Goal: Task Accomplishment & Management: Use online tool/utility

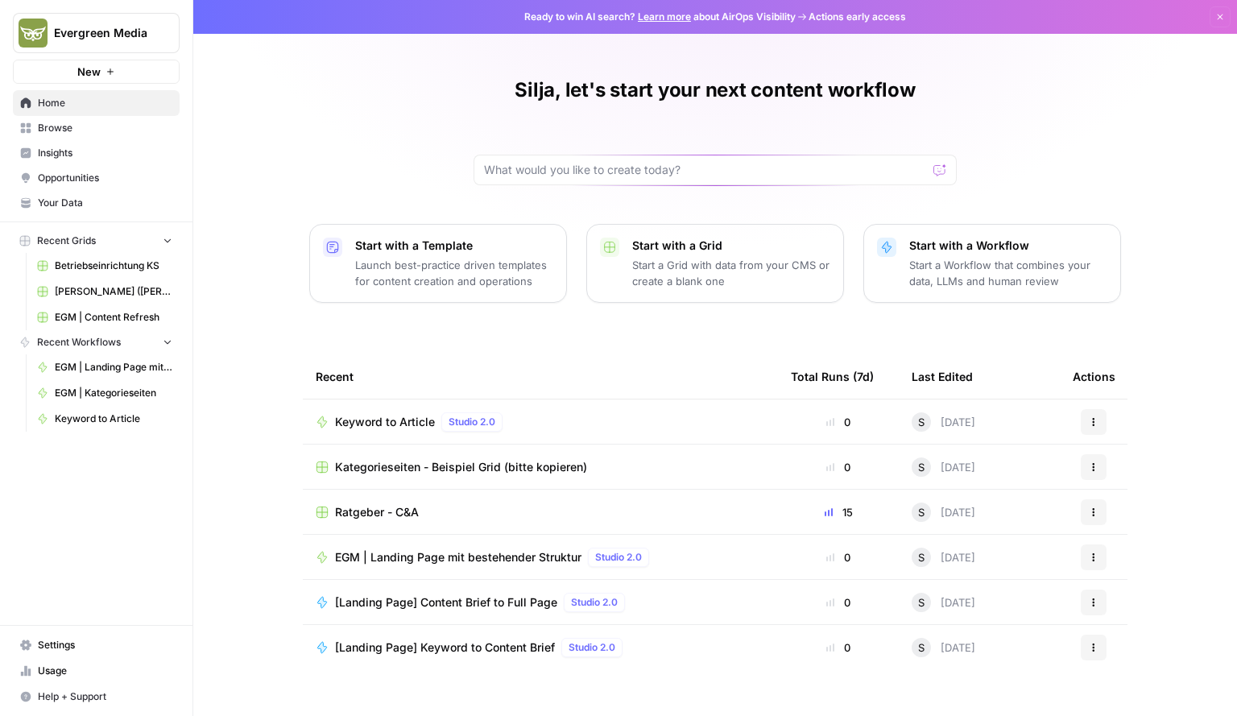
click at [82, 201] on span "Your Data" at bounding box center [105, 203] width 134 height 14
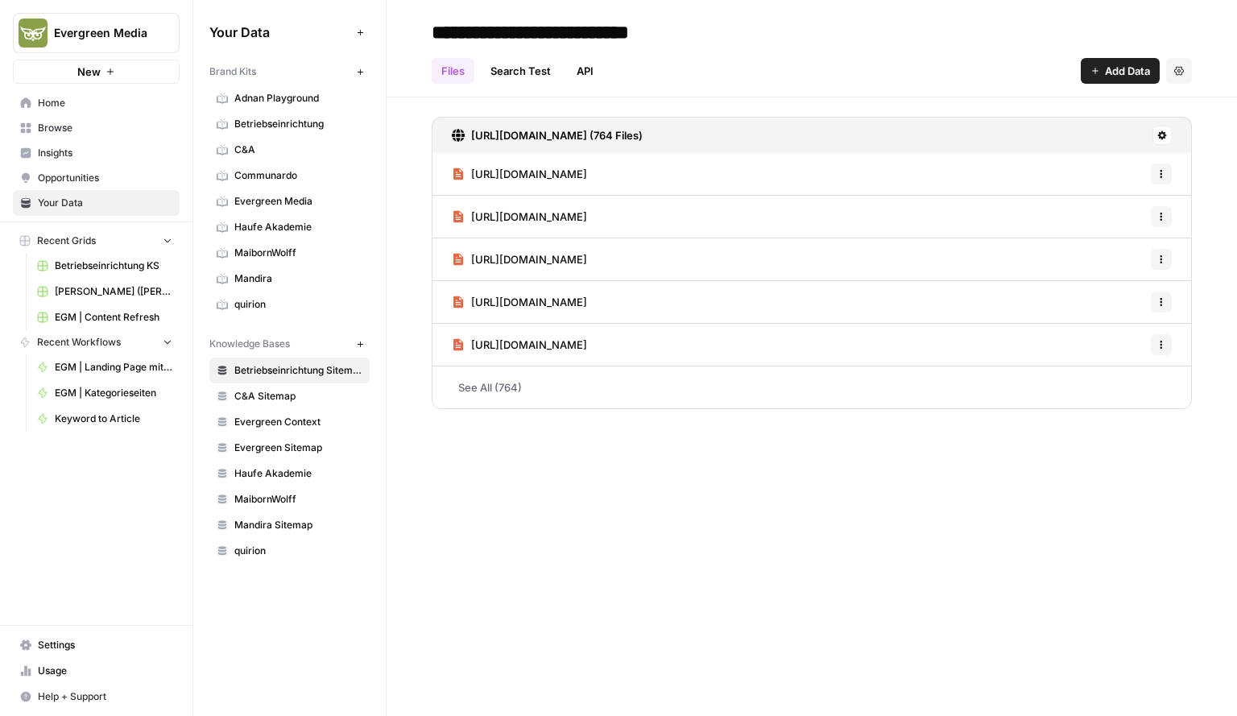
click at [81, 126] on span "Browse" at bounding box center [105, 128] width 134 height 14
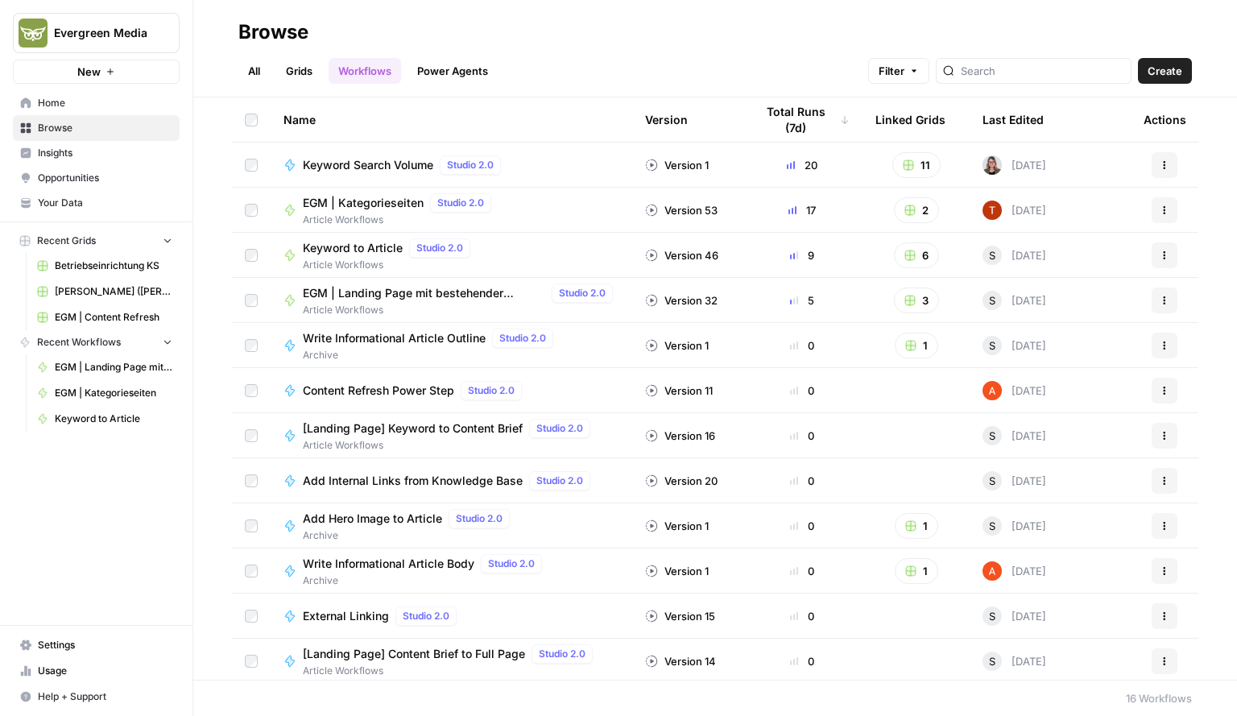
click at [299, 75] on link "Grids" at bounding box center [299, 71] width 46 height 26
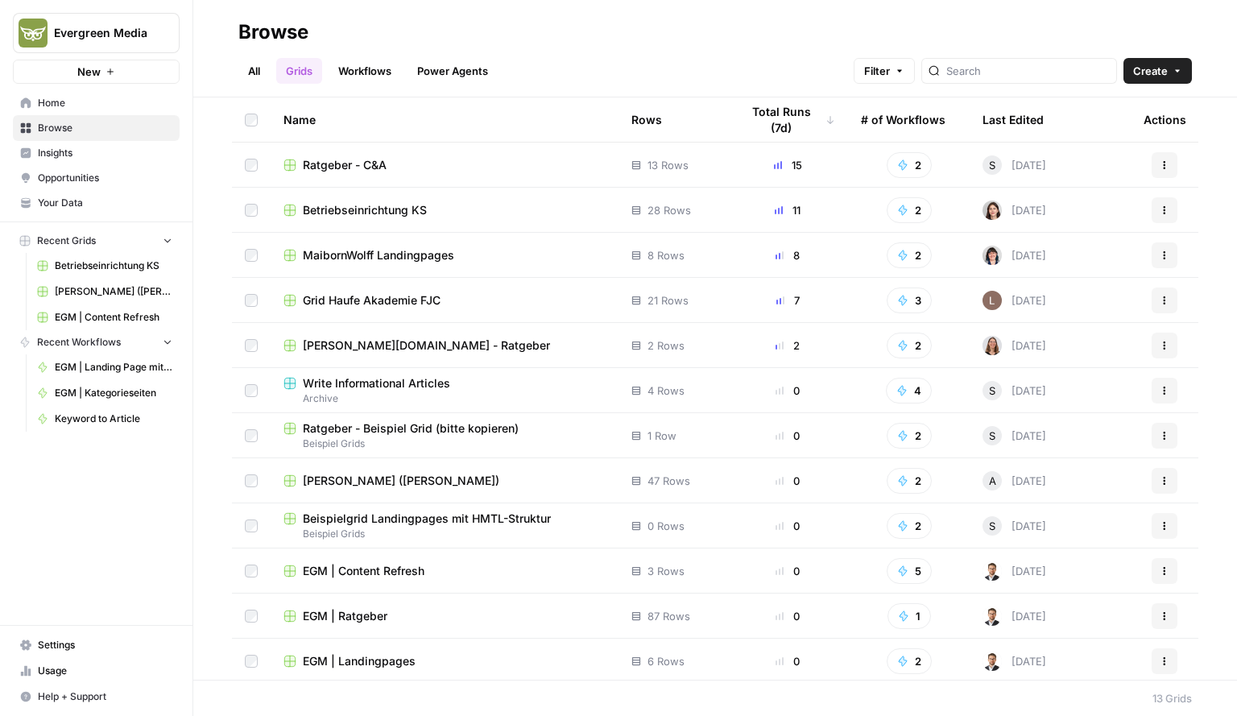
scroll to position [48, 0]
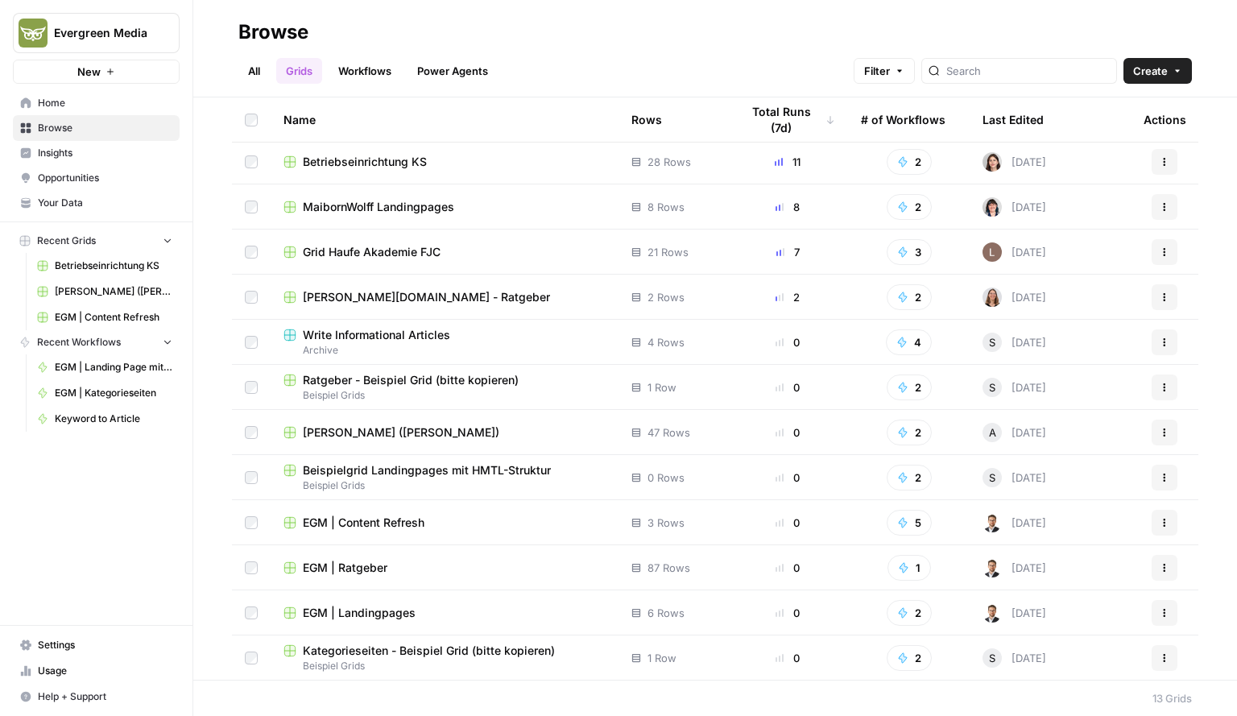
click at [367, 60] on link "Workflows" at bounding box center [365, 71] width 72 height 26
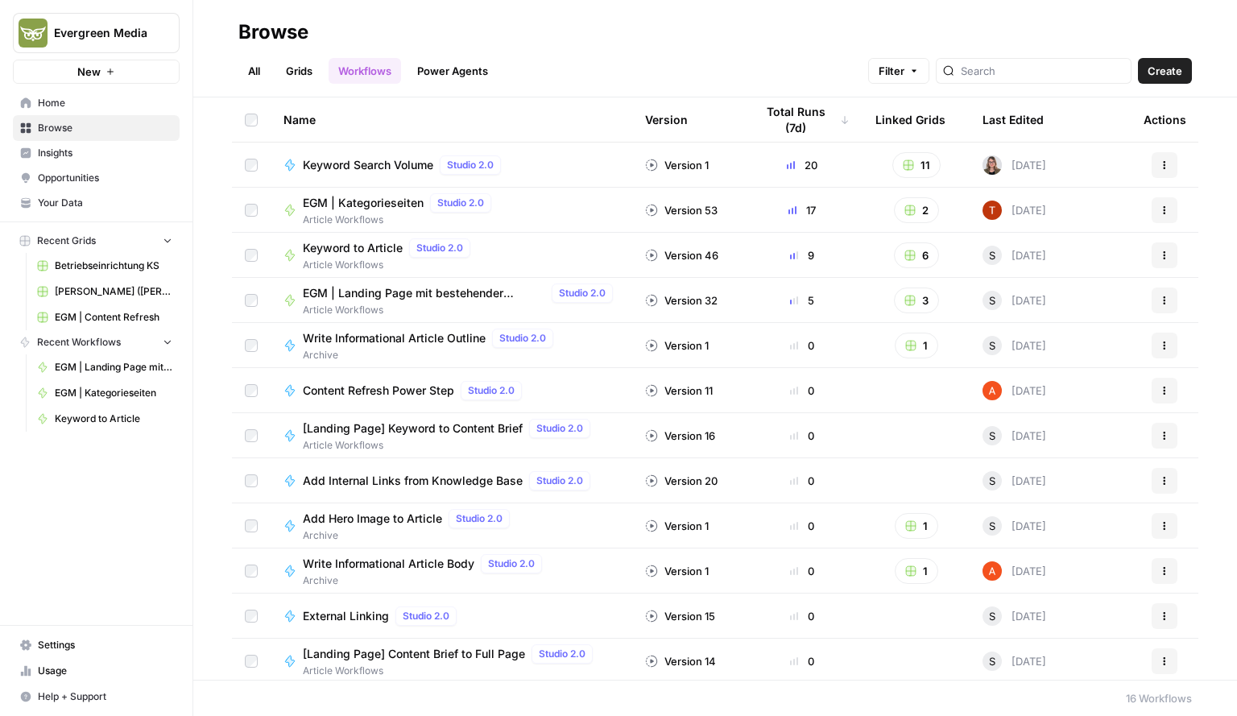
click at [362, 197] on span "EGM | Kategorieseiten" at bounding box center [363, 203] width 121 height 16
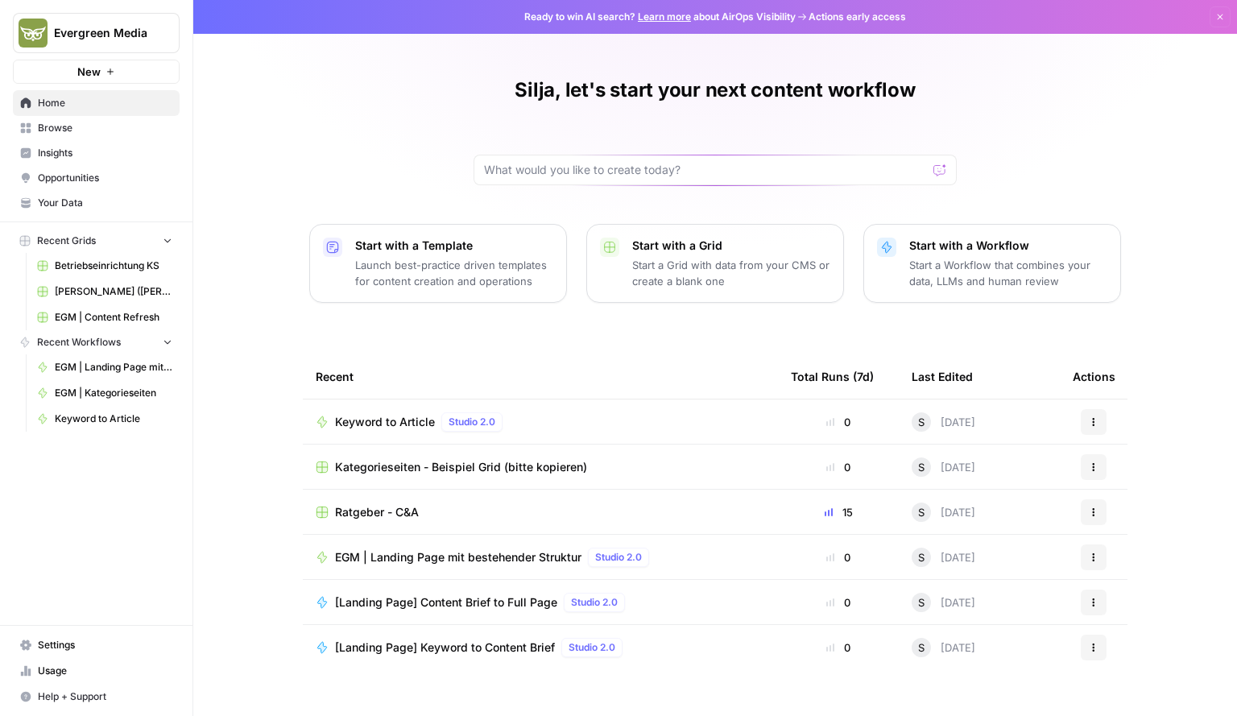
click at [92, 200] on span "Your Data" at bounding box center [105, 203] width 134 height 14
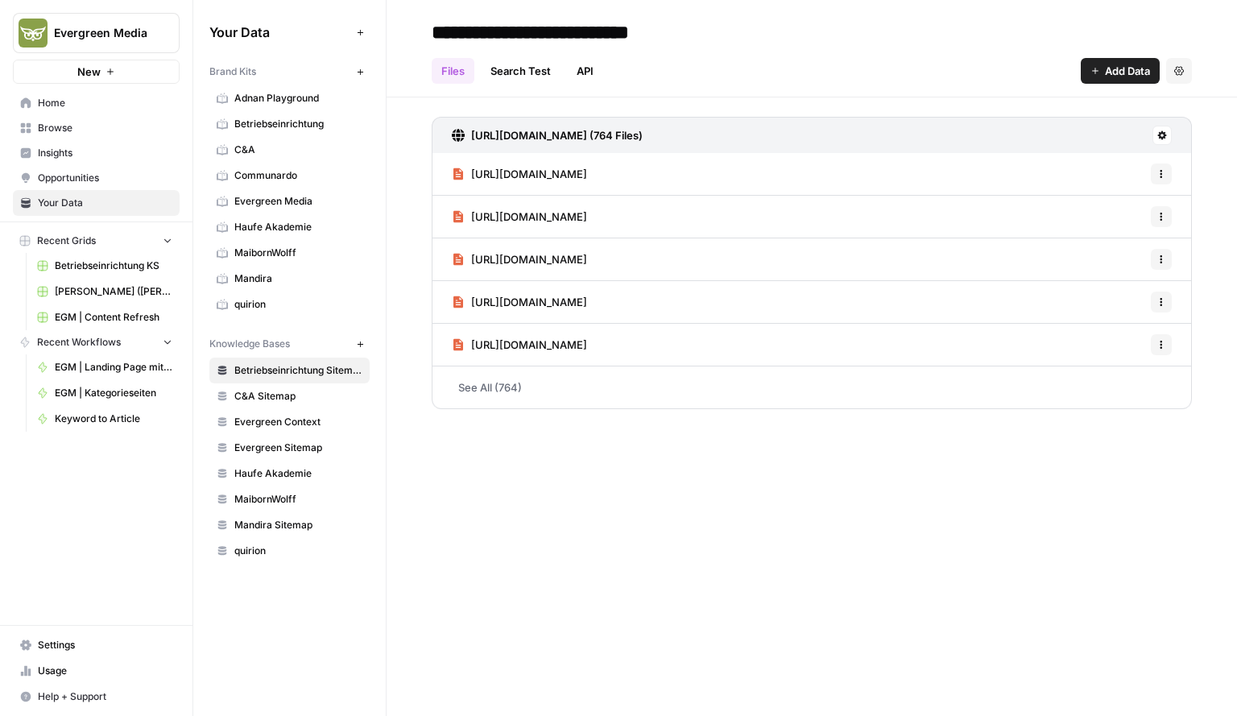
click at [66, 134] on link "Browse" at bounding box center [96, 128] width 167 height 26
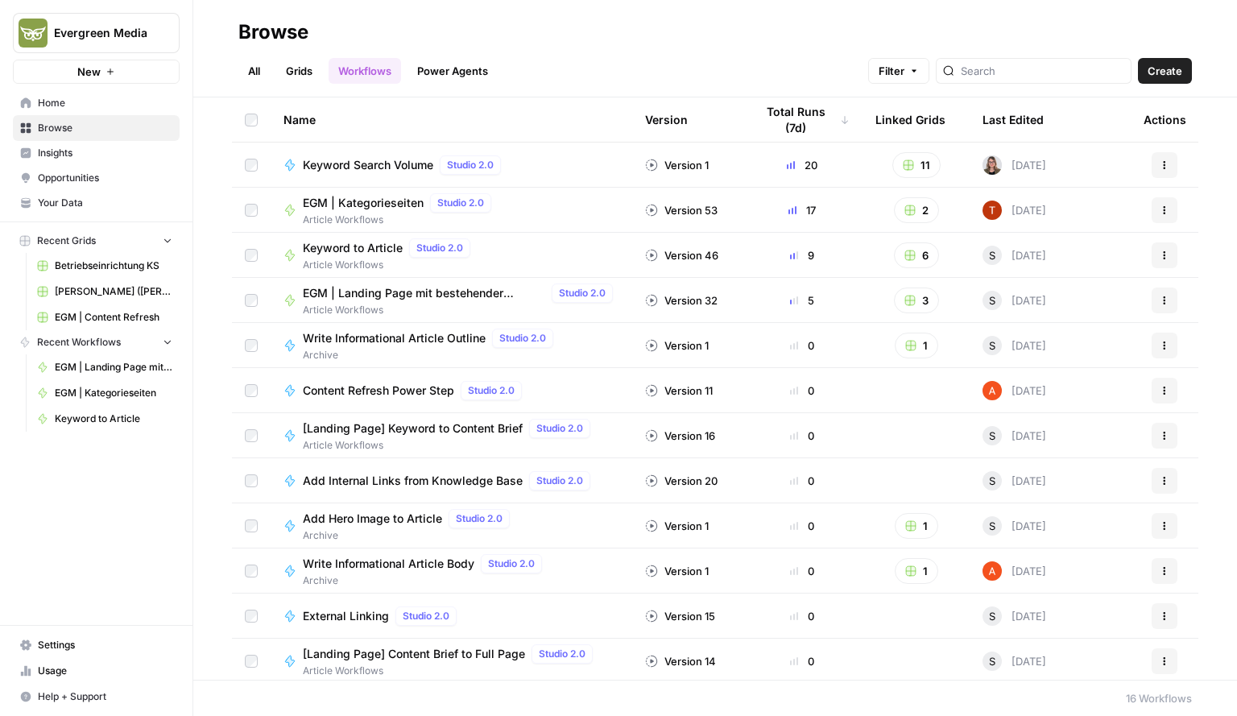
click at [317, 72] on link "Grids" at bounding box center [299, 71] width 46 height 26
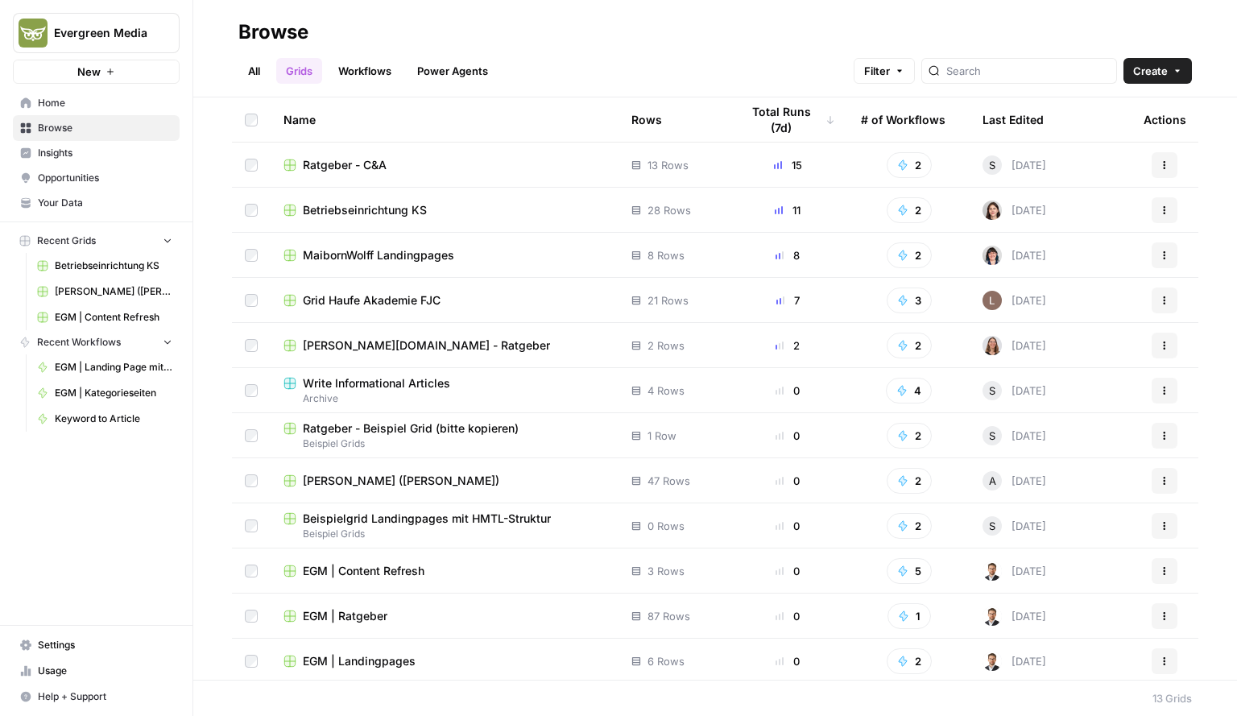
click at [377, 205] on span "Betriebseinrichtung KS" at bounding box center [365, 210] width 124 height 16
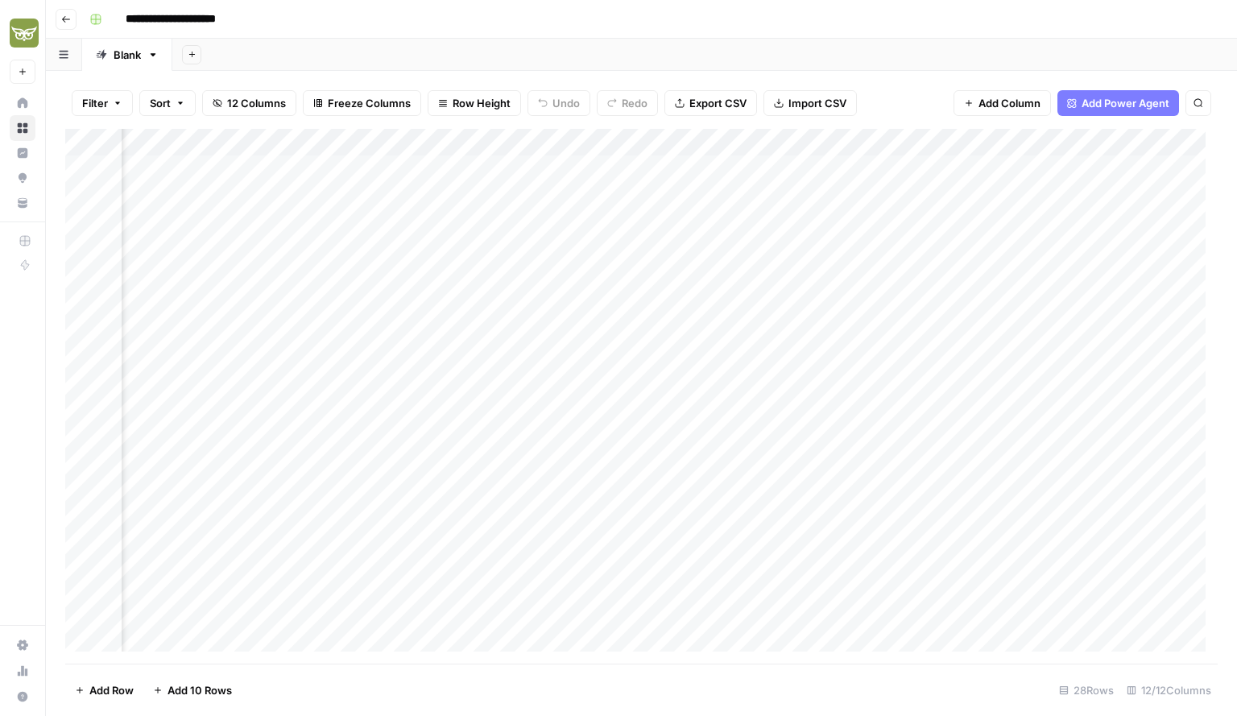
scroll to position [0, 106]
click at [886, 143] on div "Add Column" at bounding box center [641, 397] width 1152 height 536
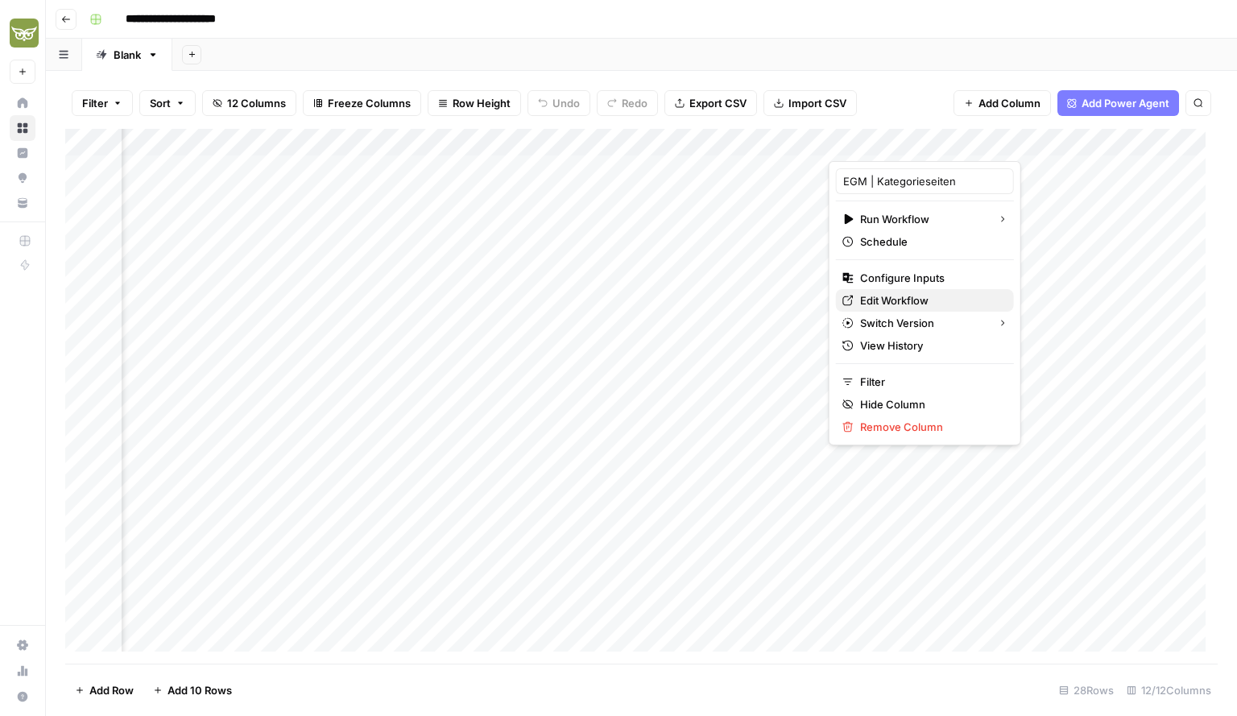
click at [883, 304] on span "Edit Workflow" at bounding box center [930, 300] width 141 height 16
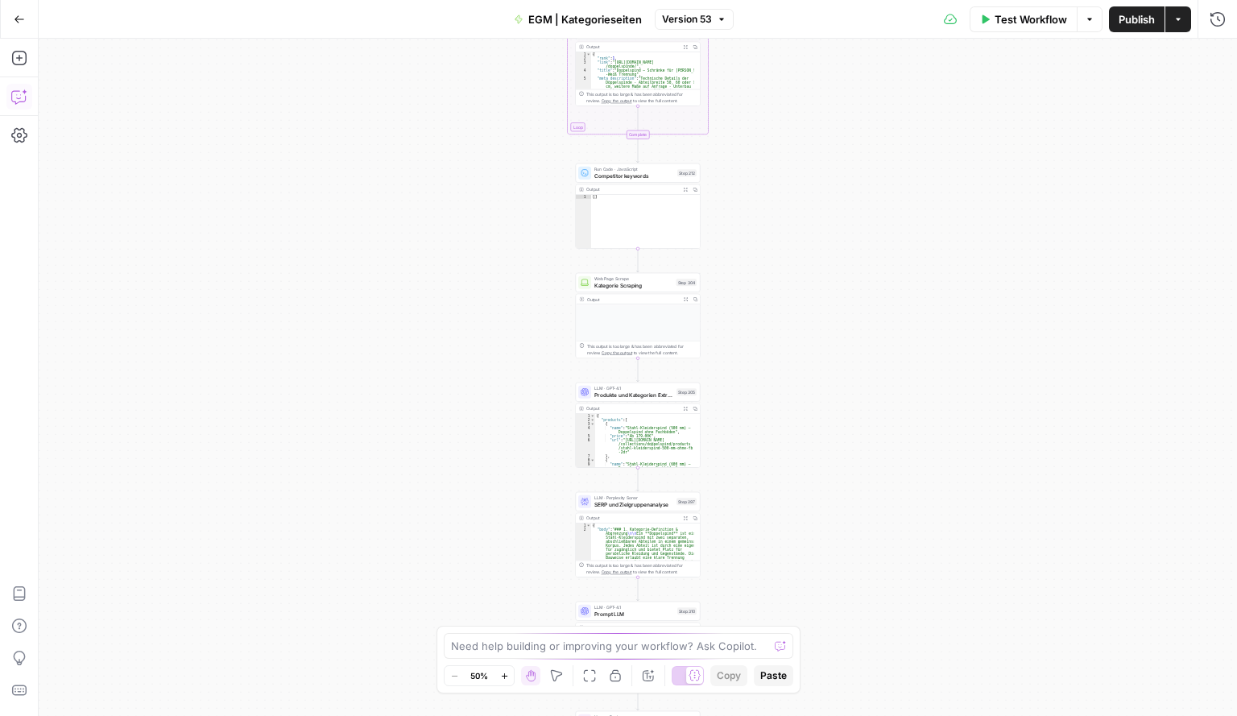
click at [14, 106] on button "Copilot" at bounding box center [19, 97] width 26 height 26
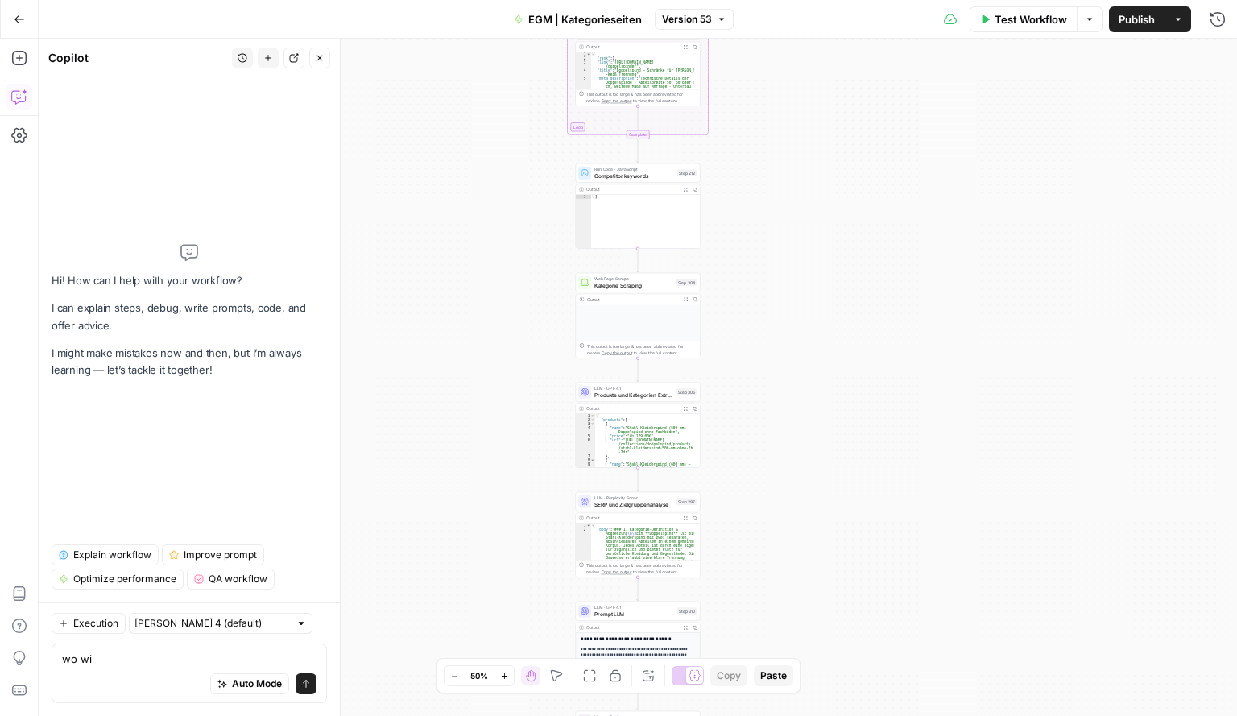
click at [988, 199] on div "true false true true false false Workflow Set Inputs Inputs Condition If source…" at bounding box center [638, 377] width 1198 height 677
click at [968, 130] on div "true false true true false false Workflow Set Inputs Inputs Condition If source…" at bounding box center [638, 377] width 1198 height 677
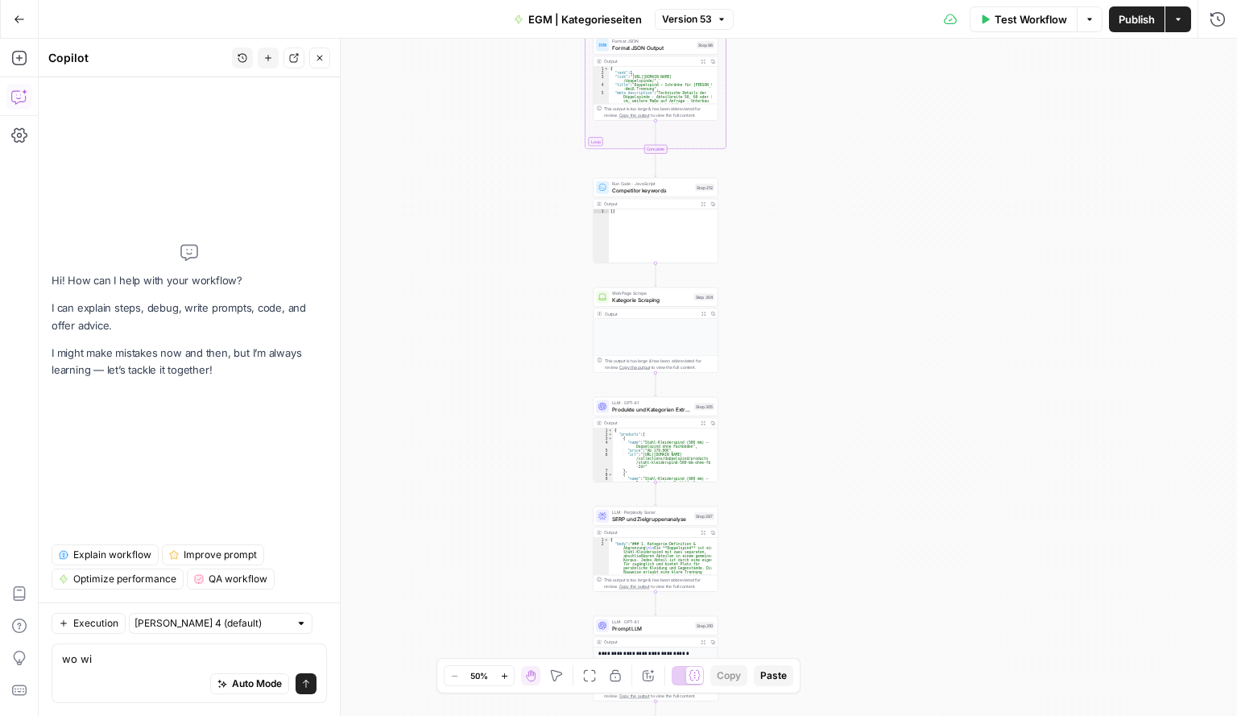
drag, startPoint x: 939, startPoint y: 81, endPoint x: 992, endPoint y: 136, distance: 76.3
click at [992, 136] on div "true false true true false false Workflow Set Inputs Inputs Condition If source…" at bounding box center [638, 377] width 1198 height 677
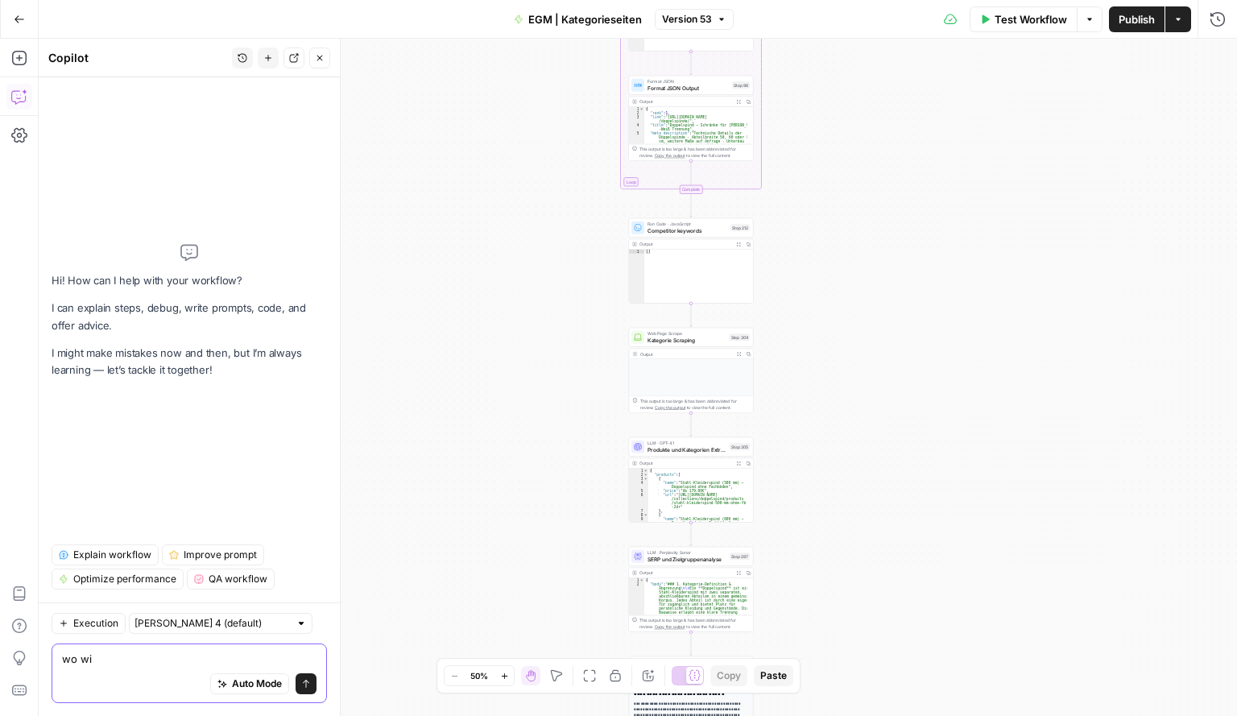
click at [100, 656] on textarea "wo wi" at bounding box center [189, 659] width 254 height 16
type textarea "wo wird Kontext angesprochen."
